Goal: Task Accomplishment & Management: Manage account settings

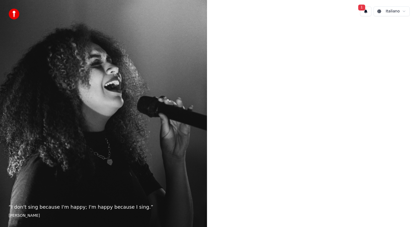
click at [366, 12] on button "1" at bounding box center [365, 11] width 11 height 10
click at [397, 30] on button "Aggiorna" at bounding box center [397, 28] width 26 height 10
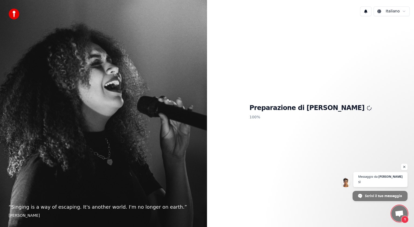
scroll to position [18, 0]
click at [407, 218] on span "1" at bounding box center [405, 220] width 8 height 8
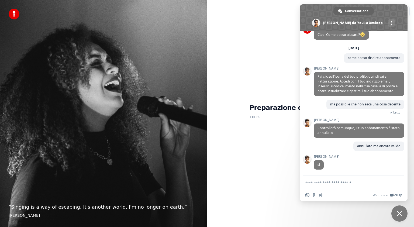
scroll to position [18, 0]
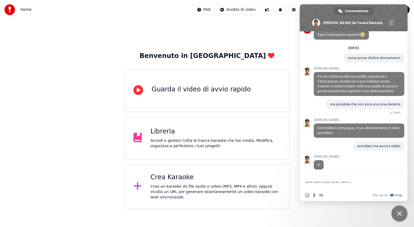
click at [400, 218] on span "Chiudere la chat" at bounding box center [400, 213] width 16 height 16
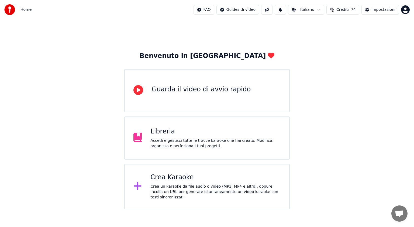
click at [159, 127] on div "Libreria Accedi e gestisci tutte le tracce karaoke che hai creato. Modifica, or…" at bounding box center [207, 137] width 166 height 43
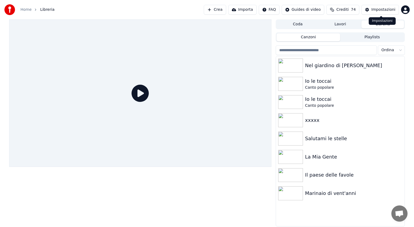
click at [390, 12] on div "Impostazioni" at bounding box center [384, 9] width 24 height 5
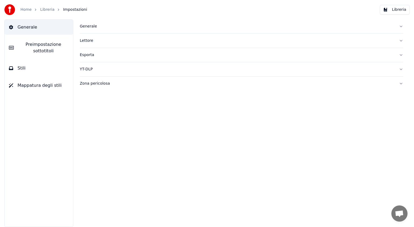
click at [90, 27] on div "Generale" at bounding box center [237, 26] width 315 height 5
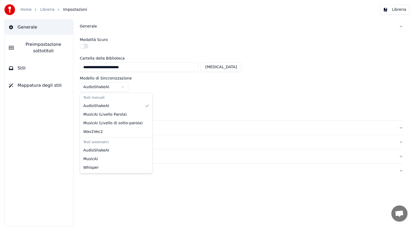
click at [122, 84] on html "**********" at bounding box center [207, 113] width 414 height 227
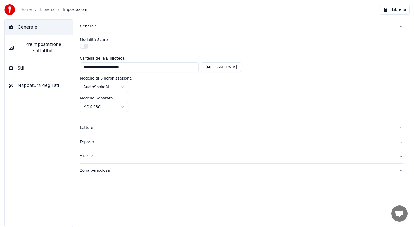
click at [226, 70] on html "**********" at bounding box center [207, 113] width 414 height 227
click at [100, 61] on div "**********" at bounding box center [161, 64] width 162 height 16
click at [100, 63] on input "**********" at bounding box center [139, 67] width 119 height 10
click at [44, 50] on span "Preimpostazione sottotitoli" at bounding box center [43, 47] width 51 height 13
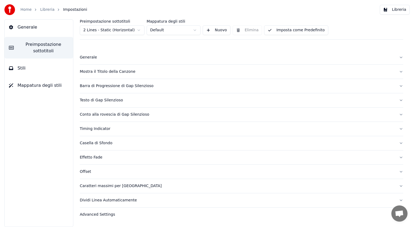
click at [92, 53] on button "Generale" at bounding box center [242, 57] width 324 height 14
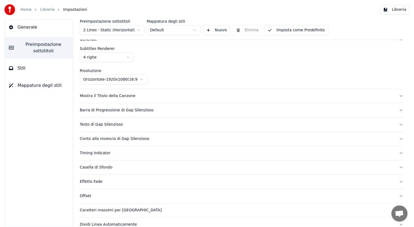
scroll to position [27, 0]
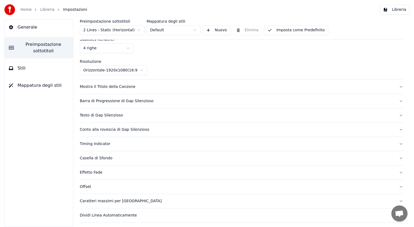
click at [122, 89] on div "Mostra il Titolo della Canzone" at bounding box center [237, 86] width 315 height 5
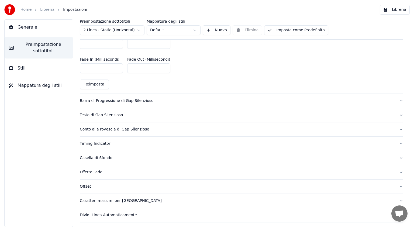
scroll to position [270, 0]
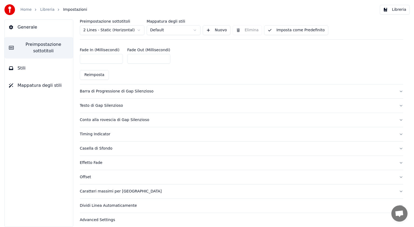
click at [127, 90] on div "Barra di Progressione di Gap Silenzioso" at bounding box center [237, 91] width 315 height 5
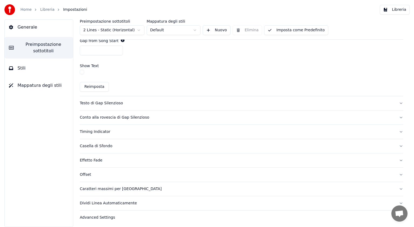
scroll to position [331, 0]
click at [107, 103] on div "Testo di Gap Silenzioso" at bounding box center [237, 102] width 315 height 5
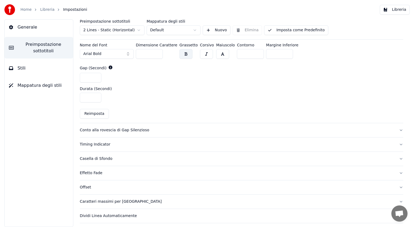
scroll to position [248, 0]
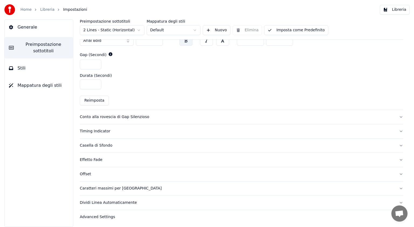
click at [101, 129] on div "Timing Indicator" at bounding box center [237, 131] width 315 height 5
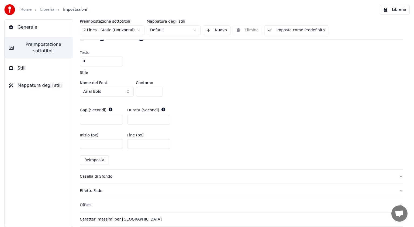
scroll to position [248, 0]
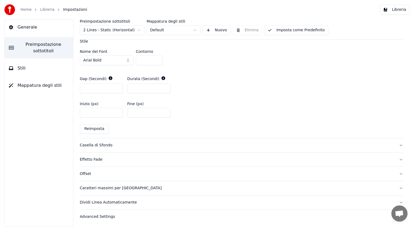
click at [97, 148] on button "Casella di Sfondo" at bounding box center [242, 145] width 324 height 14
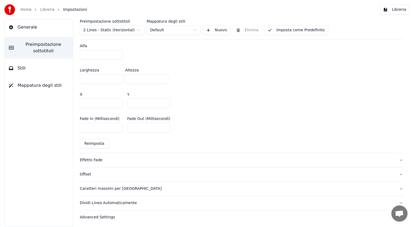
scroll to position [302, 0]
click at [99, 158] on div "Effetto Fade" at bounding box center [237, 159] width 315 height 5
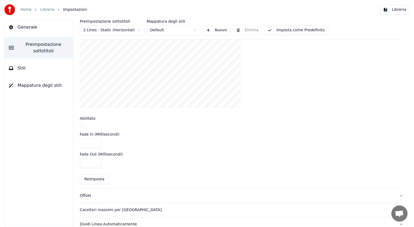
scroll to position [181, 0]
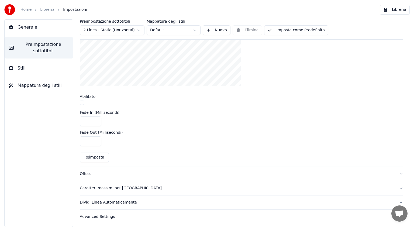
click at [106, 186] on div "Caratteri massimi per riga" at bounding box center [237, 188] width 315 height 5
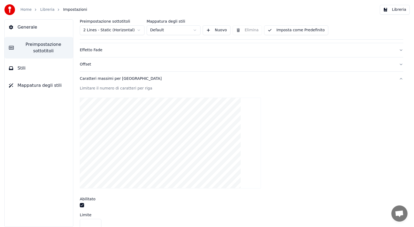
scroll to position [161, 0]
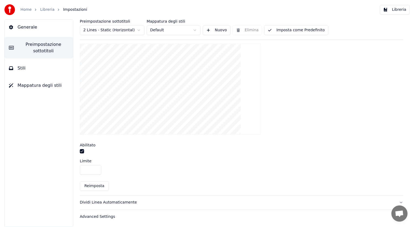
click at [110, 203] on div "Dividi Linea Automaticamente" at bounding box center [237, 202] width 315 height 5
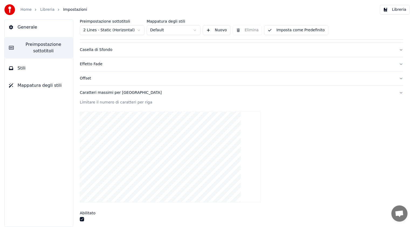
scroll to position [62, 0]
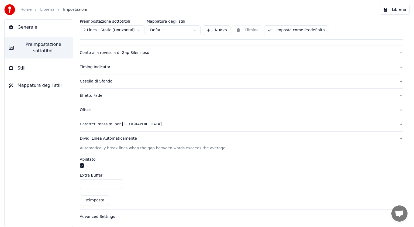
click at [107, 214] on div "Advanced Settings" at bounding box center [237, 216] width 315 height 5
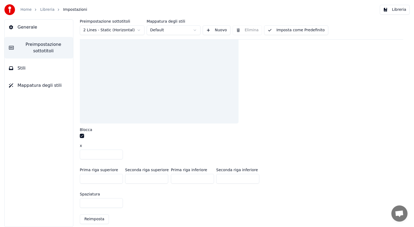
scroll to position [201, 0]
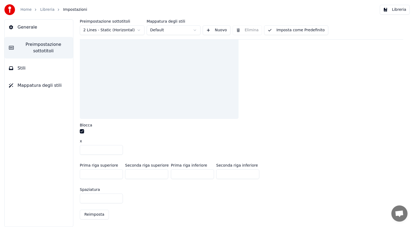
click at [22, 71] on span "Stili" at bounding box center [22, 68] width 8 height 6
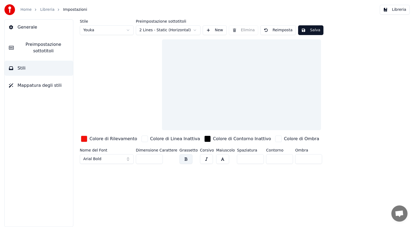
scroll to position [0, 0]
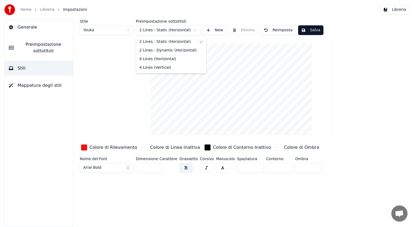
click at [193, 32] on html "Home Libreria Impostazioni Libreria Generale Preimpostazione sottotitoli Stili …" at bounding box center [207, 113] width 414 height 227
click at [313, 25] on div "Stile Youka Preimpostazione sottotitoli 4 Lines (Horizontal) New Elimina Reimpo…" at bounding box center [242, 27] width 324 height 16
click at [312, 30] on button "Salva" at bounding box center [310, 30] width 25 height 10
click at [119, 27] on html "Home Libreria Impostazioni Libreria Generale Preimpostazione sottotitoli Stili …" at bounding box center [207, 113] width 414 height 227
click at [119, 28] on html "Home Libreria Impostazioni Libreria Generale Preimpostazione sottotitoli Stili …" at bounding box center [207, 113] width 414 height 227
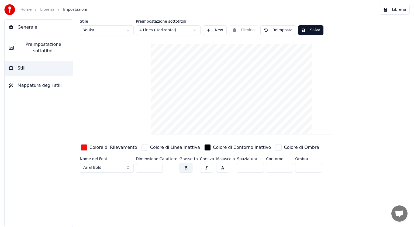
click at [39, 86] on span "Mappatura degli stili" at bounding box center [40, 85] width 44 height 6
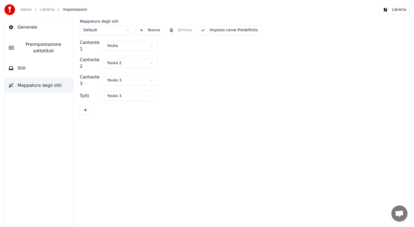
click at [399, 15] on div "Home Libreria Impostazioni Libreria" at bounding box center [207, 9] width 414 height 19
click at [399, 13] on button "Libreria" at bounding box center [395, 10] width 30 height 10
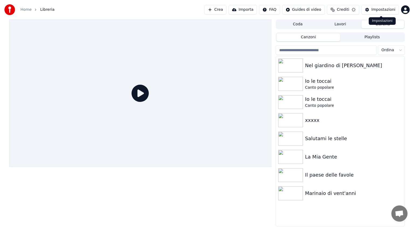
click at [399, 10] on div "Crea Importa FAQ Guides di video Crediti Impostazioni" at bounding box center [306, 10] width 205 height 10
click at [313, 174] on div "Il paese delle favole" at bounding box center [351, 175] width 92 height 8
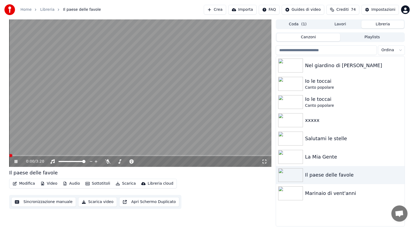
click at [48, 187] on button "Video" at bounding box center [48, 184] width 21 height 8
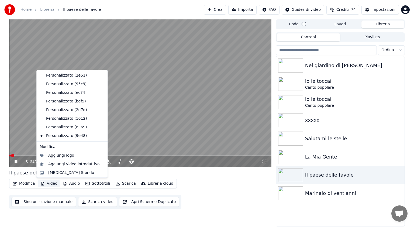
scroll to position [26, 0]
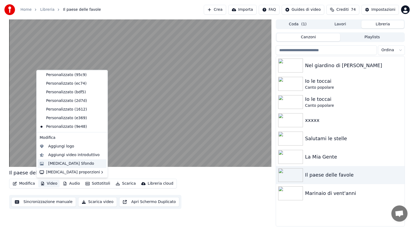
click at [64, 165] on div "Cambia Sfondo" at bounding box center [71, 163] width 46 height 5
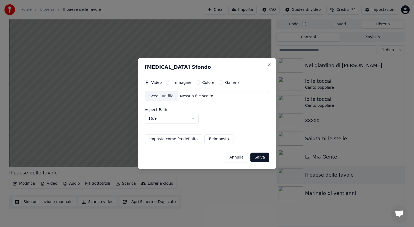
click at [182, 83] on label "Immagine" at bounding box center [182, 83] width 19 height 4
click at [170, 83] on button "Immagine" at bounding box center [168, 82] width 4 height 4
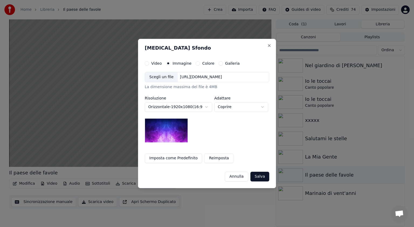
click at [163, 77] on div "Scegli un file" at bounding box center [161, 77] width 33 height 10
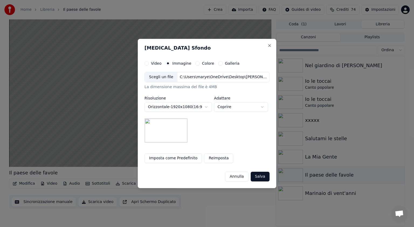
click at [262, 179] on button "Salva" at bounding box center [260, 177] width 19 height 10
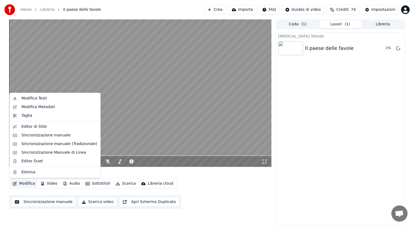
click at [27, 183] on button "Modifica" at bounding box center [24, 184] width 27 height 8
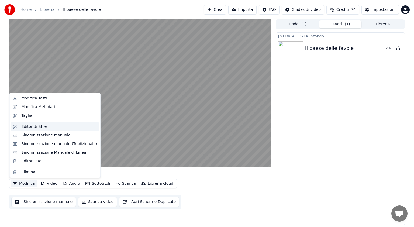
click at [34, 126] on div "Editor di Stile" at bounding box center [33, 126] width 25 height 5
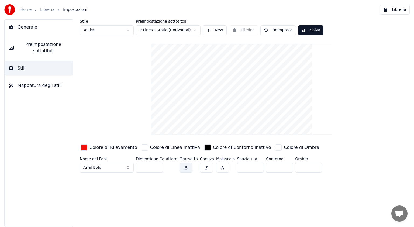
click at [183, 30] on html "Home Libreria Impostazioni Libreria Generale Preimpostazione sottotitoli Stili …" at bounding box center [207, 113] width 414 height 227
click at [308, 27] on button "Salva" at bounding box center [310, 30] width 25 height 10
click at [309, 31] on button "Fatto" at bounding box center [310, 30] width 25 height 10
click at [23, 87] on span "Mappatura degli stili" at bounding box center [40, 85] width 44 height 6
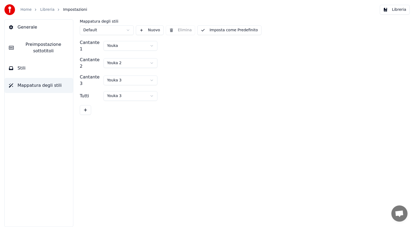
click at [31, 53] on span "Preimpostazione sottotitoli" at bounding box center [43, 47] width 51 height 13
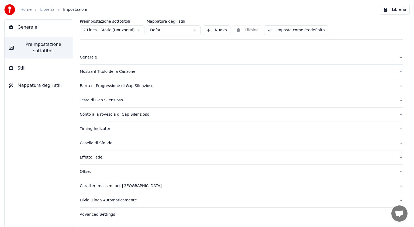
click at [115, 75] on button "Mostra il Titolo della Canzone" at bounding box center [242, 72] width 324 height 14
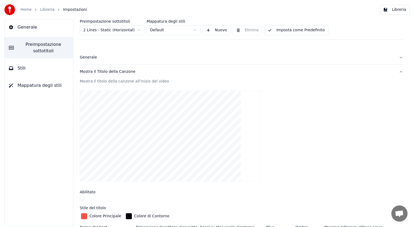
click at [392, 11] on button "Libreria" at bounding box center [395, 10] width 30 height 10
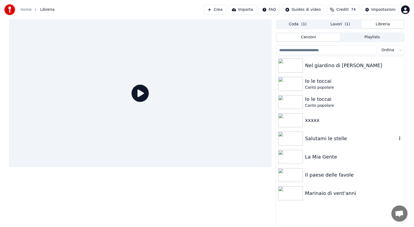
click at [315, 138] on div "Salutami le stelle" at bounding box center [351, 139] width 92 height 8
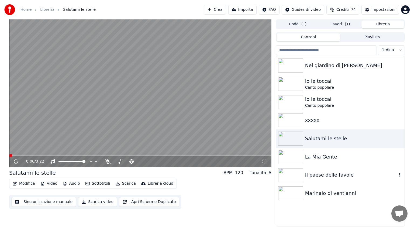
click at [315, 174] on div "Il paese delle favole" at bounding box center [351, 175] width 92 height 8
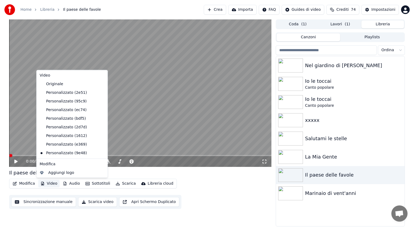
click at [45, 185] on button "Video" at bounding box center [48, 184] width 21 height 8
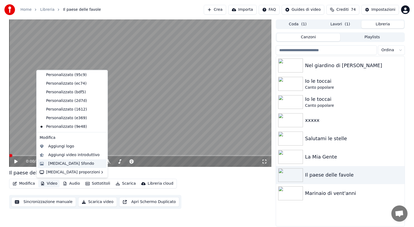
click at [61, 164] on div "Cambia Sfondo" at bounding box center [71, 163] width 46 height 5
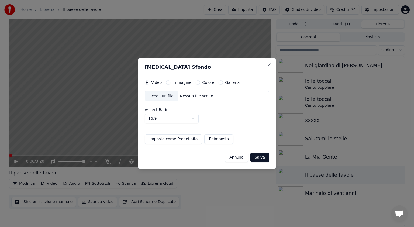
click at [184, 84] on label "Immagine" at bounding box center [182, 83] width 19 height 4
click at [170, 84] on button "Immagine" at bounding box center [168, 82] width 4 height 4
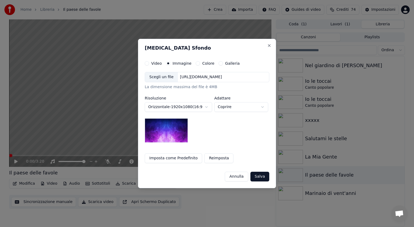
click at [161, 79] on div "Scegli un file" at bounding box center [161, 77] width 33 height 10
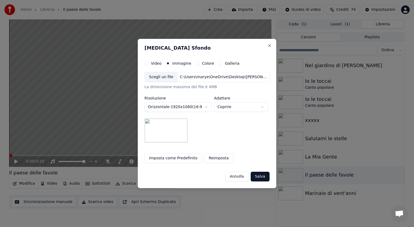
click at [258, 174] on button "Salva" at bounding box center [260, 177] width 19 height 10
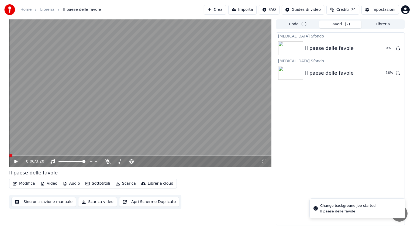
click at [16, 161] on icon at bounding box center [15, 162] width 3 height 4
click at [16, 161] on icon at bounding box center [16, 161] width 3 height 3
click at [301, 109] on div "Cambia Sfondo Il paese delle favole 51 % Cambia Sfondo Il paese delle favole 68…" at bounding box center [340, 128] width 129 height 193
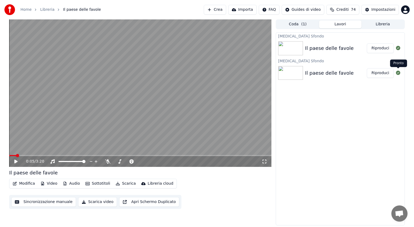
click at [383, 73] on button "Riproduci" at bounding box center [380, 73] width 27 height 10
click at [382, 51] on button "Riproduci" at bounding box center [380, 48] width 27 height 10
click at [15, 161] on icon at bounding box center [15, 162] width 3 height 4
click at [104, 201] on button "Scarica video" at bounding box center [97, 202] width 39 height 10
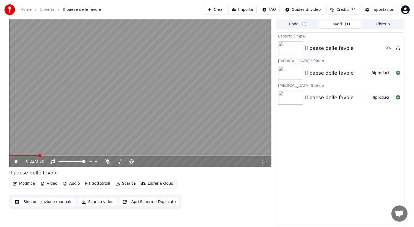
click at [16, 162] on icon at bounding box center [19, 161] width 13 height 4
click at [376, 49] on button "Mostra" at bounding box center [383, 48] width 22 height 10
